Goal: Information Seeking & Learning: Learn about a topic

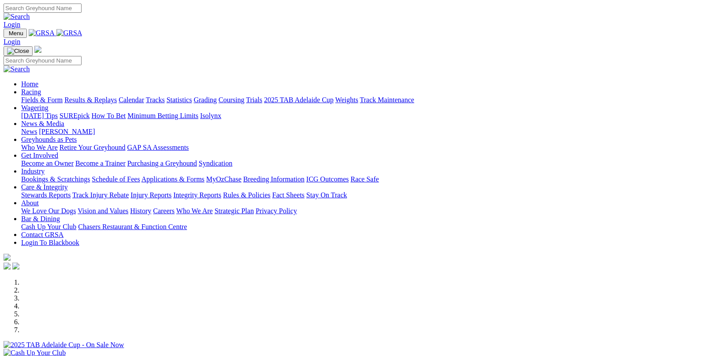
click at [39, 96] on link "Fields & Form" at bounding box center [41, 99] width 41 height 7
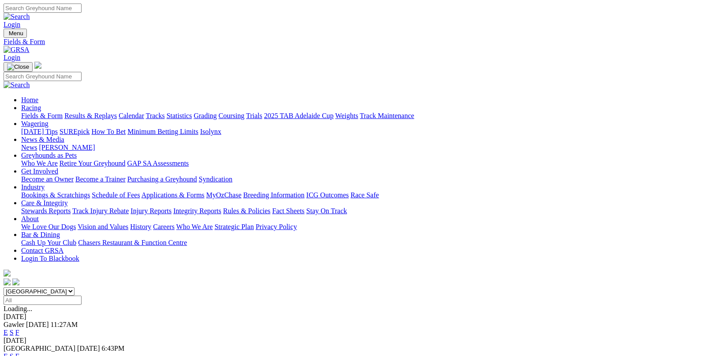
scroll to position [44, 0]
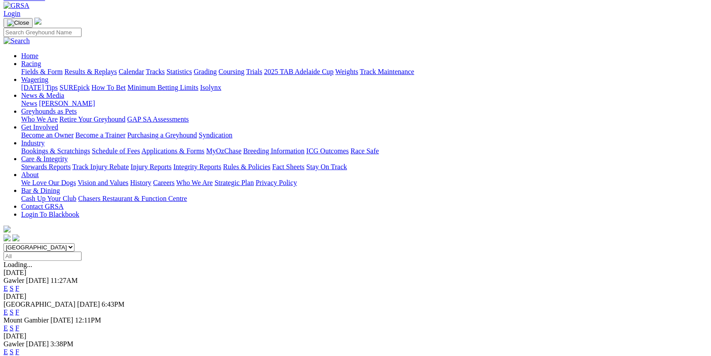
click at [19, 348] on link "F" at bounding box center [17, 351] width 4 height 7
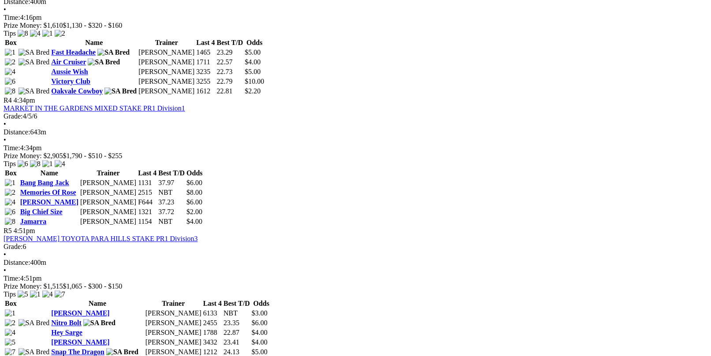
scroll to position [793, 0]
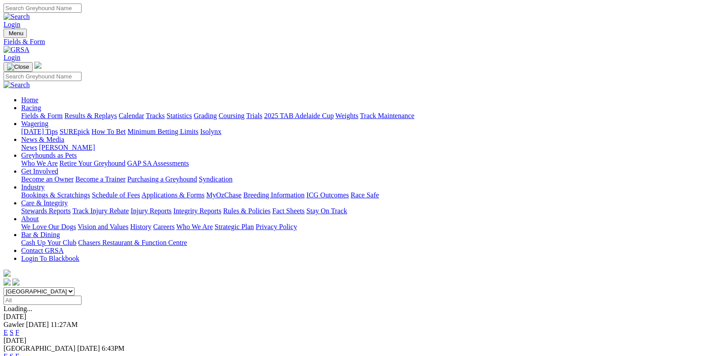
scroll to position [21, 0]
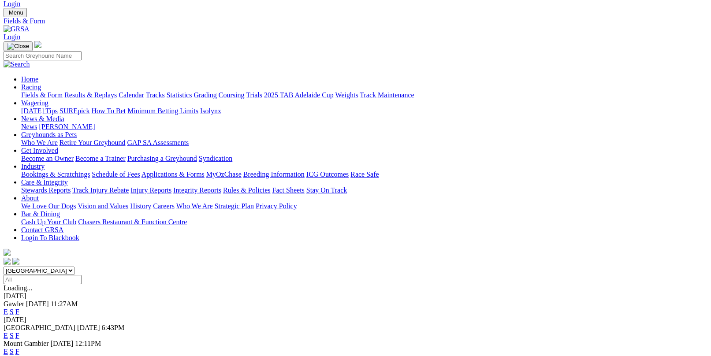
click at [19, 332] on link "F" at bounding box center [17, 335] width 4 height 7
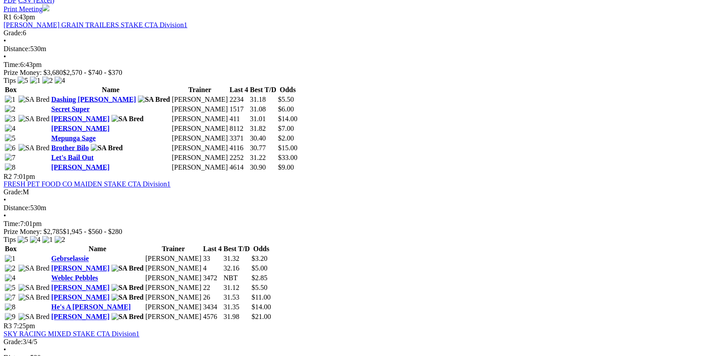
scroll to position [485, 0]
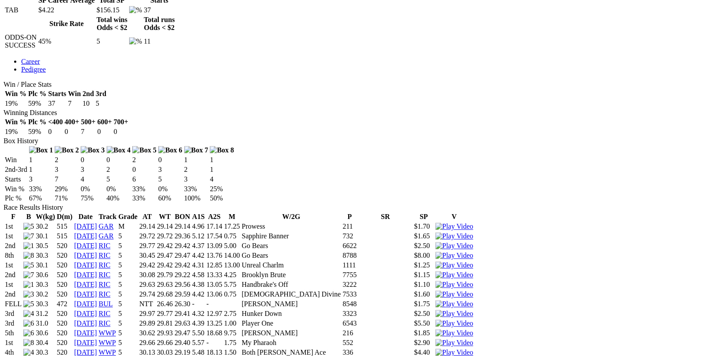
scroll to position [573, 0]
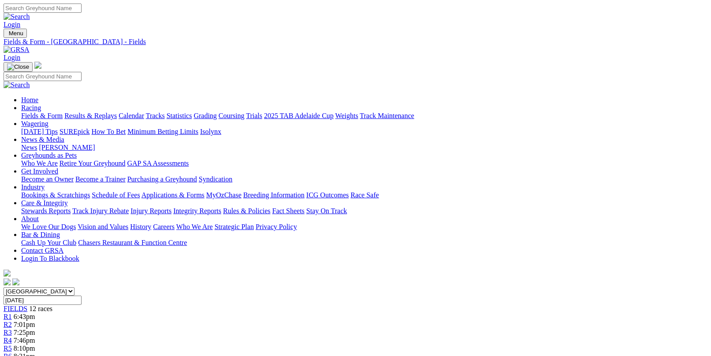
click at [115, 112] on link "Results & Replays" at bounding box center [90, 115] width 52 height 7
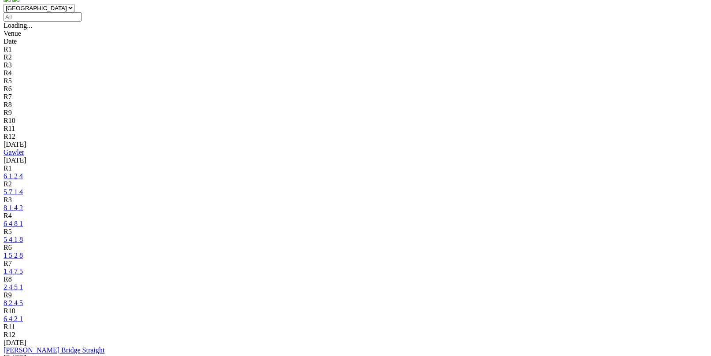
scroll to position [308, 0]
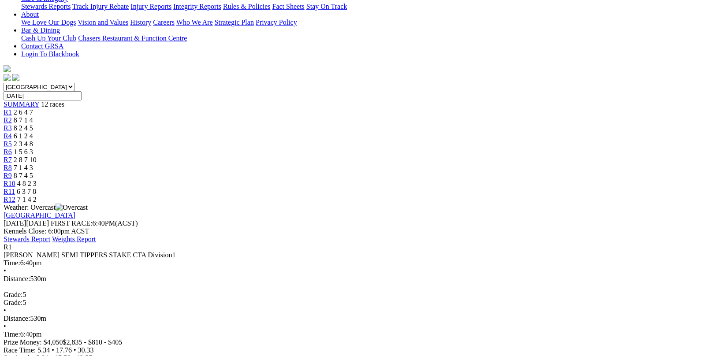
scroll to position [220, 0]
